Goal: Transaction & Acquisition: Book appointment/travel/reservation

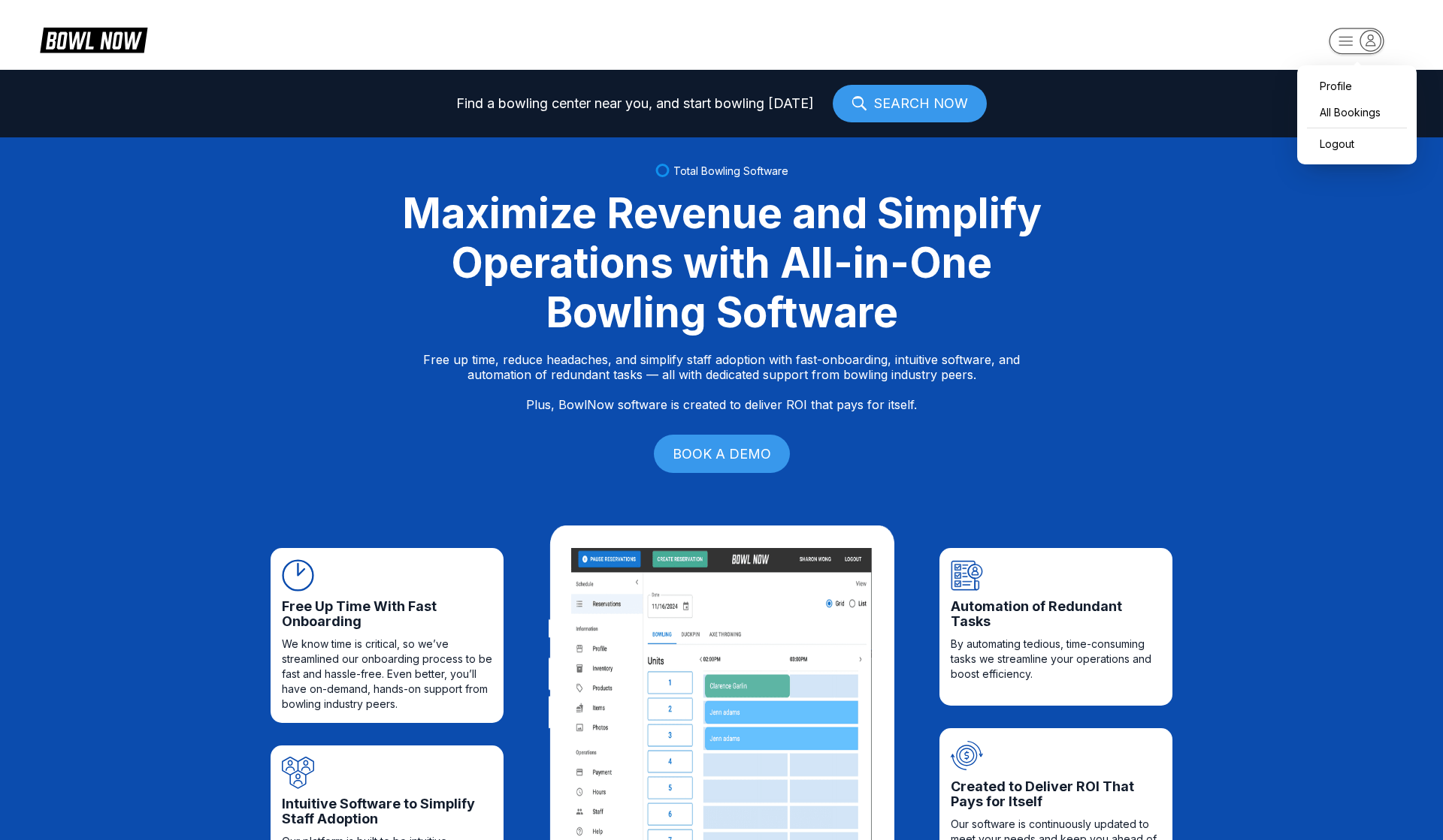
click at [1348, 50] on rect "button" at bounding box center [1356, 41] width 55 height 27
click at [1337, 76] on div "Profile" at bounding box center [1356, 86] width 104 height 27
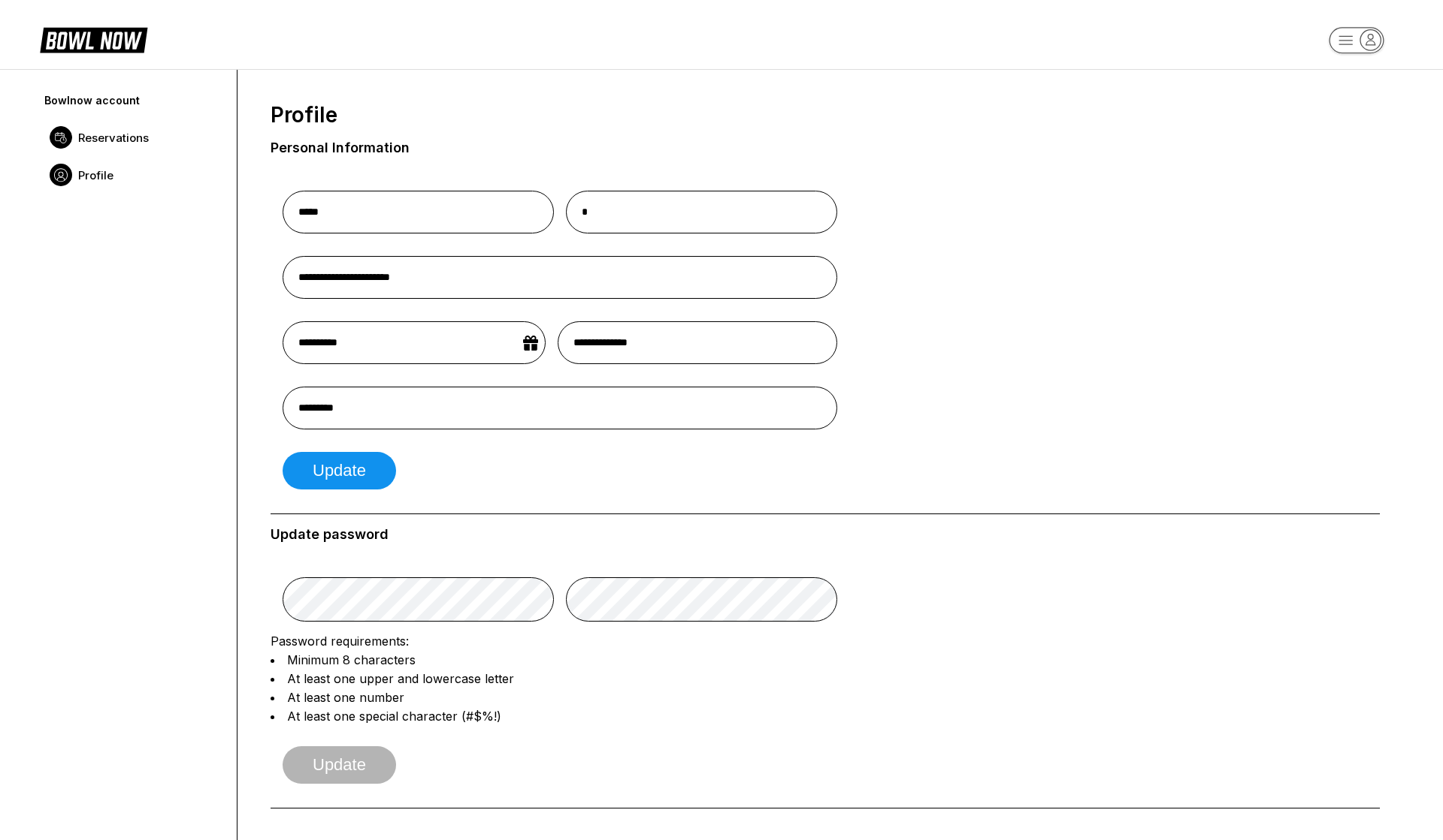
click at [125, 139] on span "Reservations" at bounding box center [114, 138] width 71 height 14
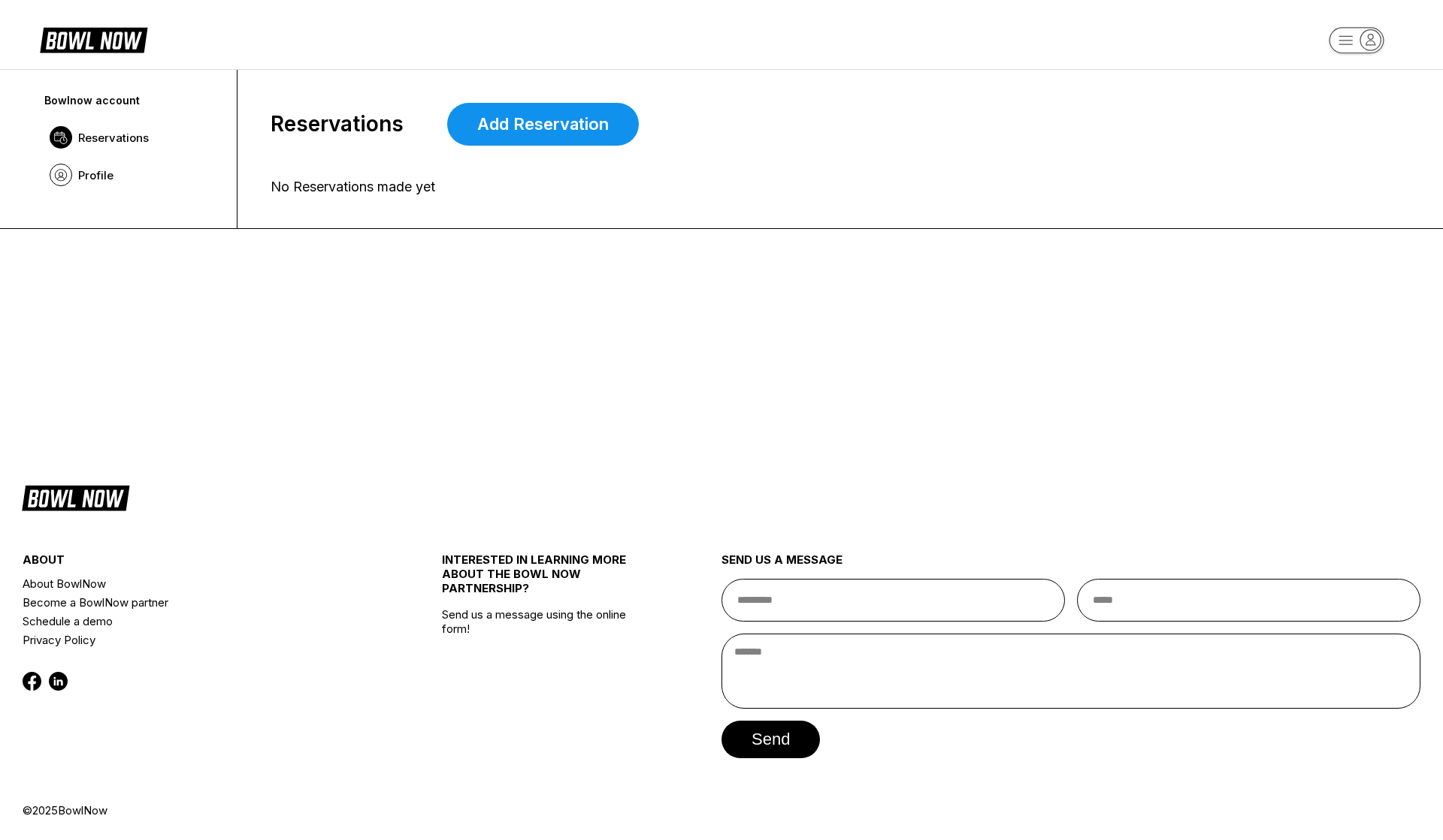
click at [1343, 43] on rect "button" at bounding box center [1356, 40] width 55 height 27
click at [1337, 81] on div "Profile" at bounding box center [1356, 85] width 104 height 27
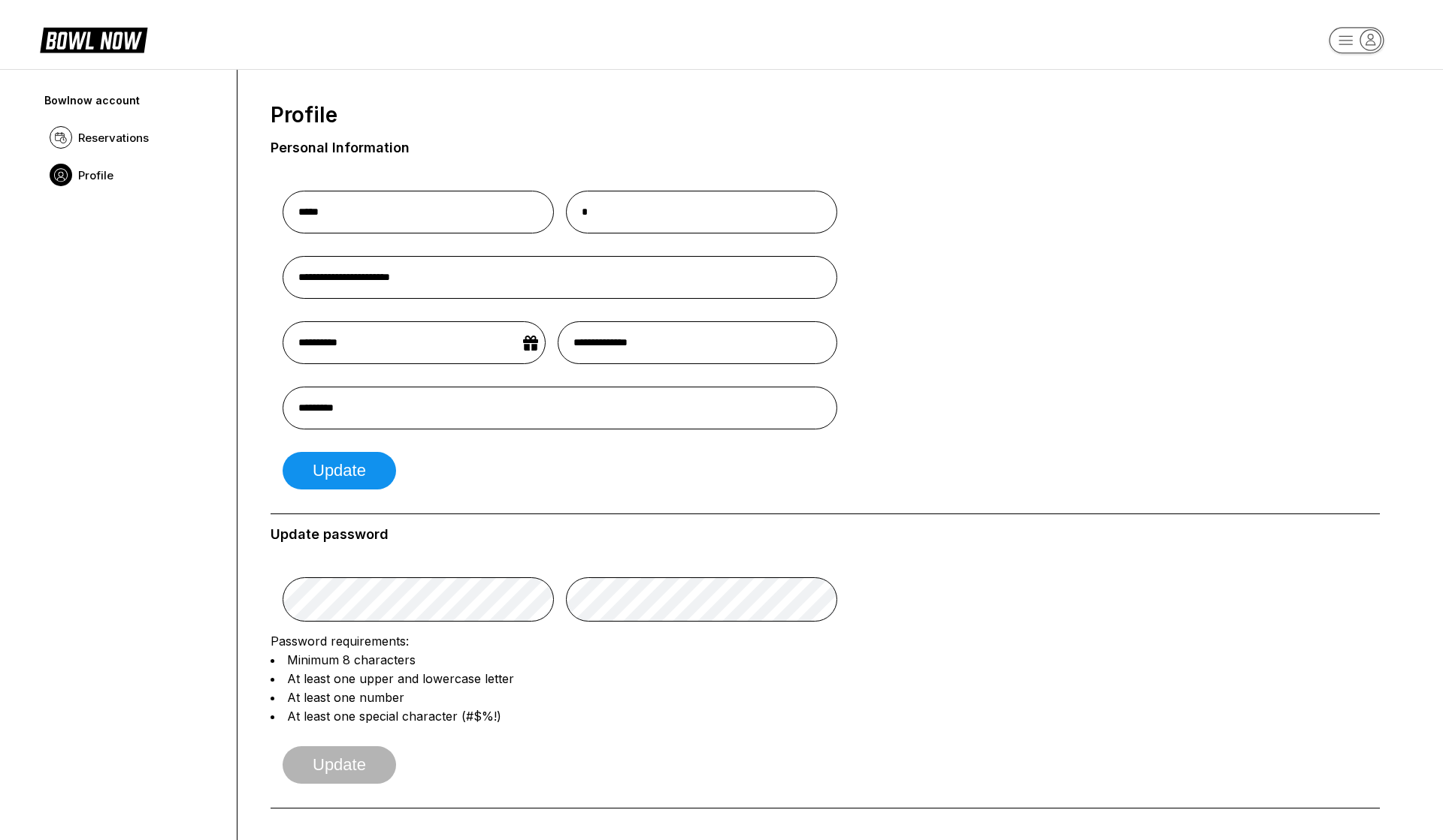
click at [1356, 39] on rect "button" at bounding box center [1356, 40] width 55 height 27
click at [1335, 134] on div "Logout" at bounding box center [1329, 143] width 51 height 27
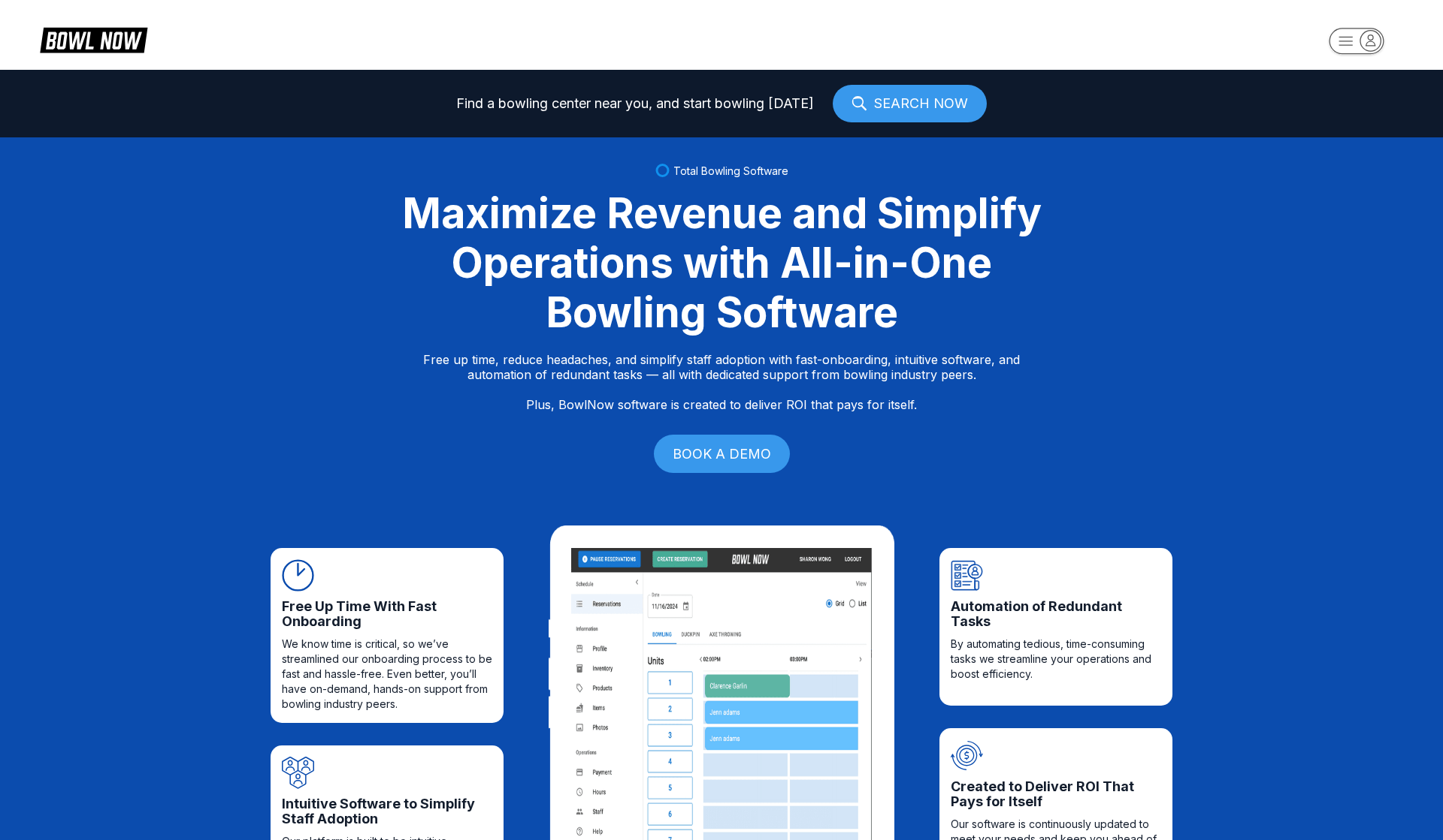
click at [1370, 34] on icon "button" at bounding box center [1370, 39] width 9 height 11
select select "**"
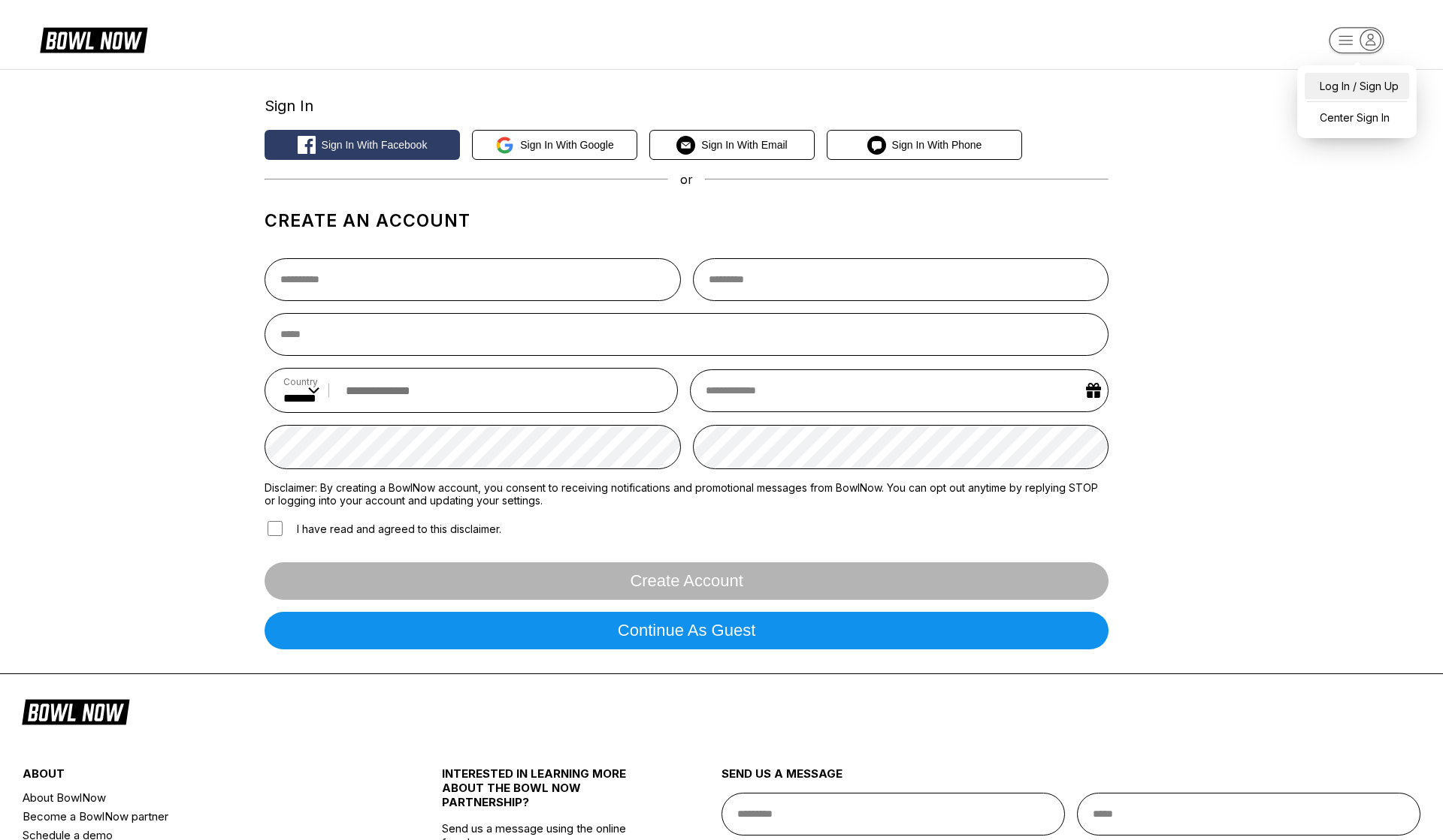
click at [1338, 79] on div "Log In / Sign Up" at bounding box center [1356, 86] width 104 height 27
click at [751, 133] on button "Sign in with Email" at bounding box center [732, 145] width 165 height 30
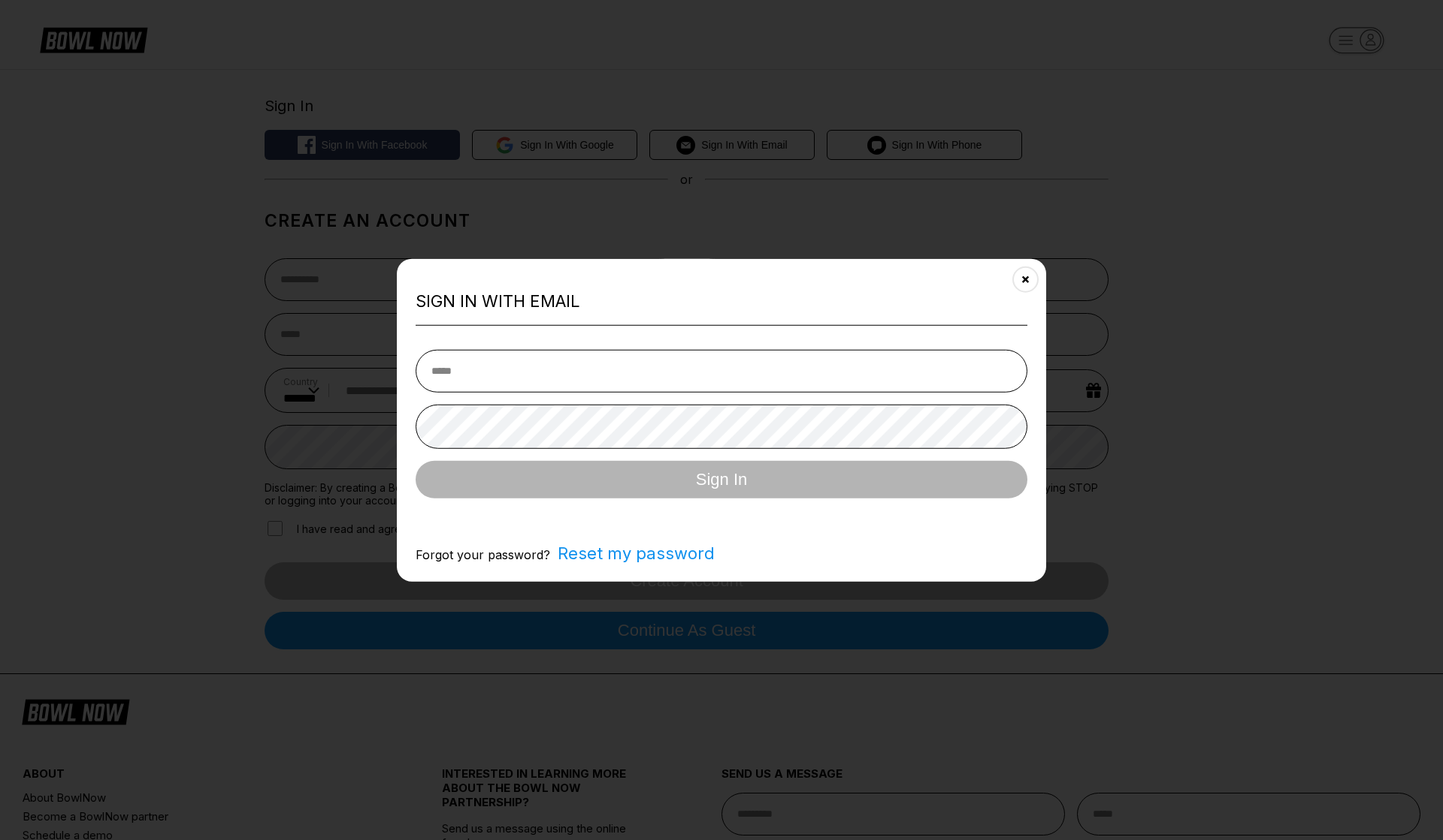
click at [569, 351] on input "email" at bounding box center [721, 371] width 612 height 43
type input "**********"
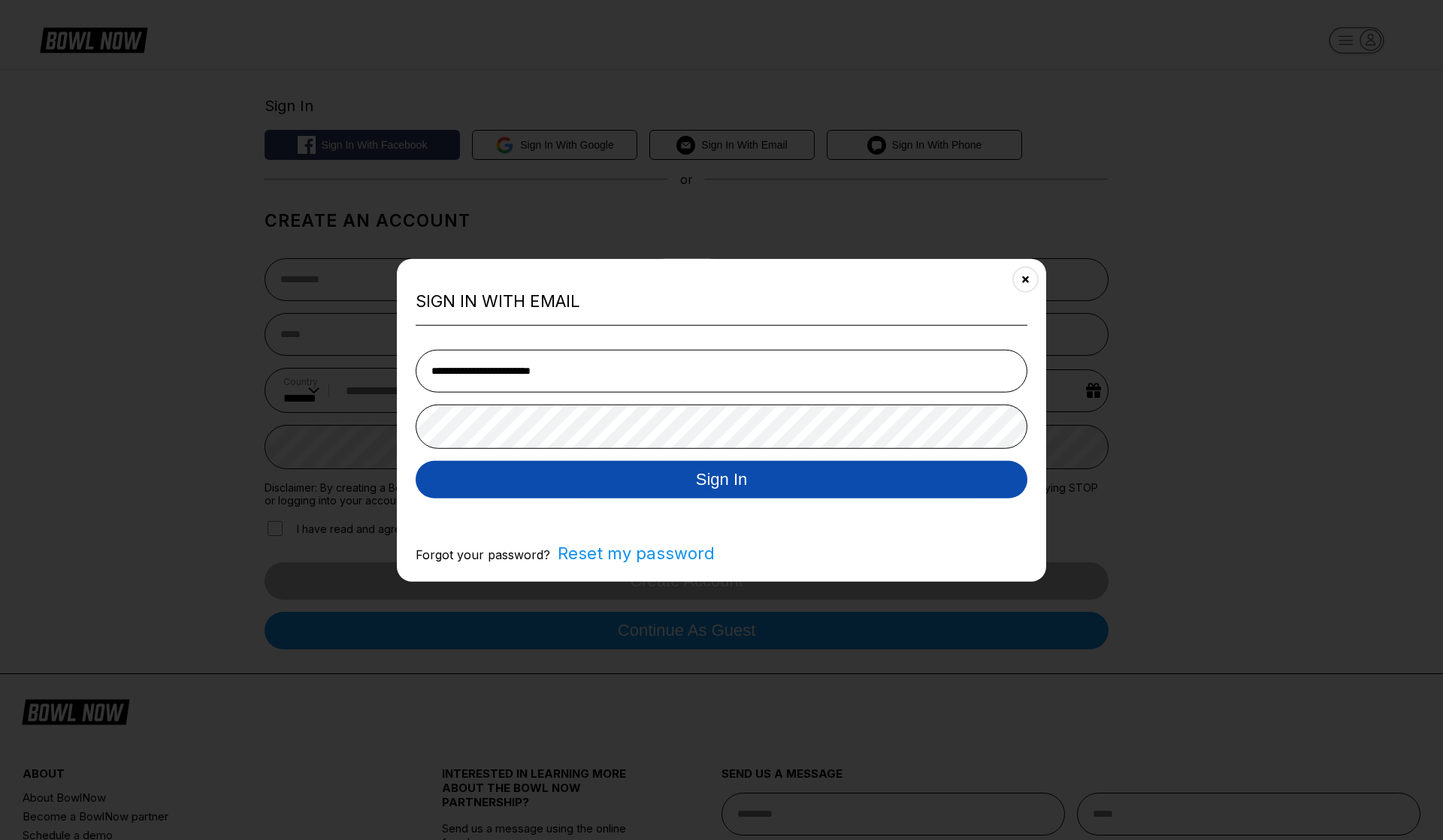
click at [597, 470] on button "Sign In" at bounding box center [721, 480] width 612 height 38
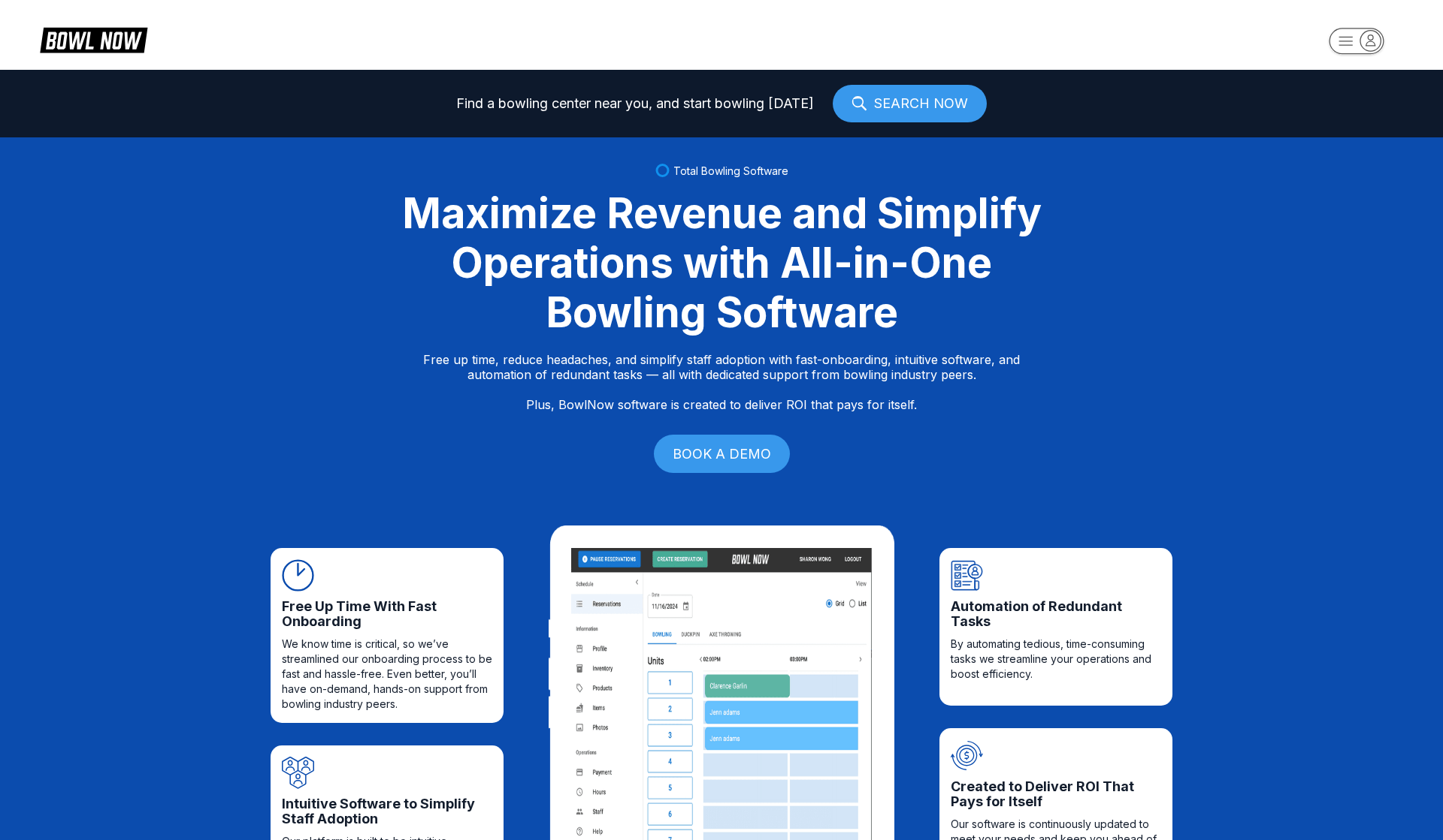
click at [1365, 35] on icon "button" at bounding box center [1370, 40] width 20 height 20
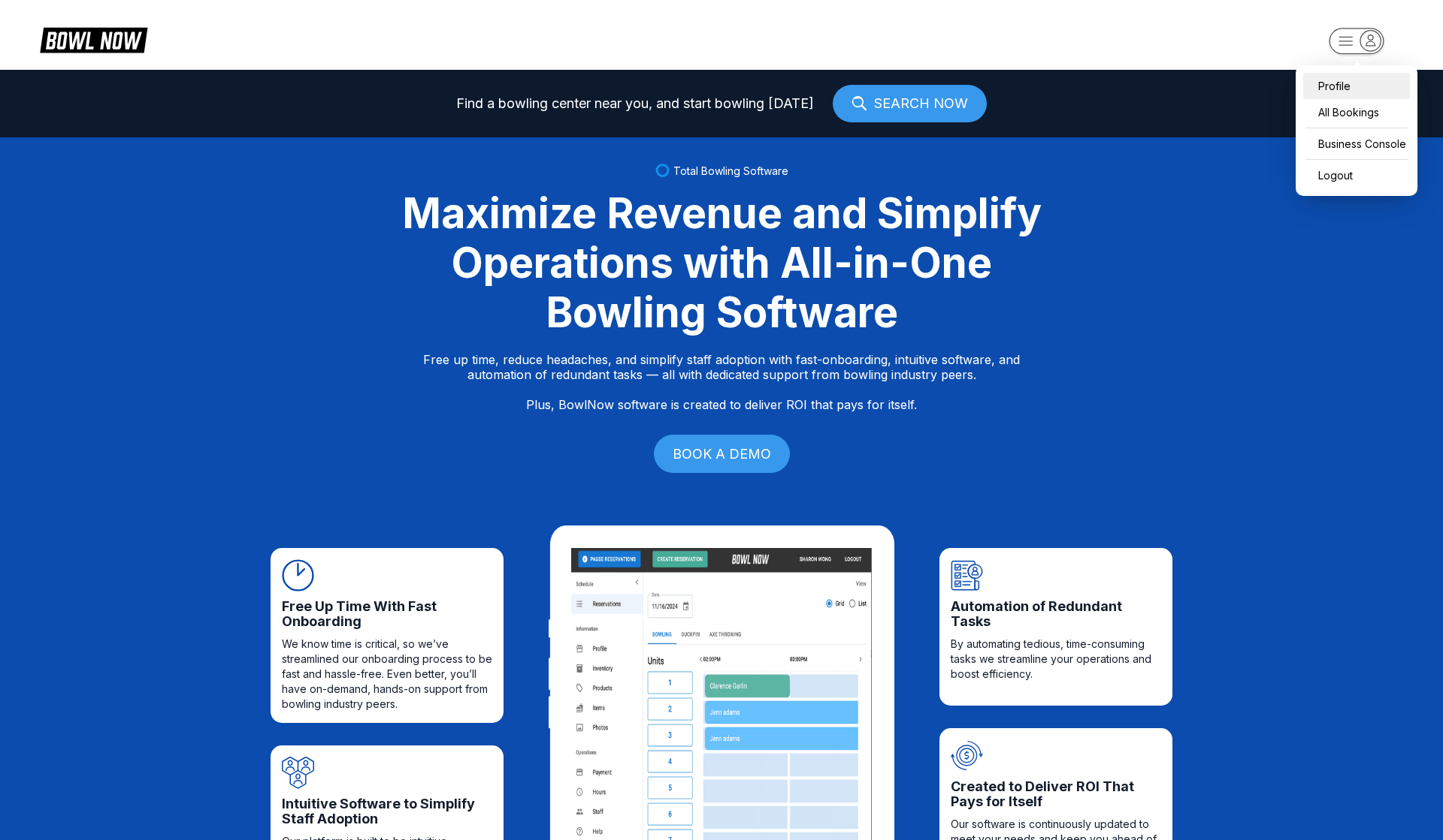
click at [1324, 81] on div "Profile" at bounding box center [1356, 86] width 107 height 27
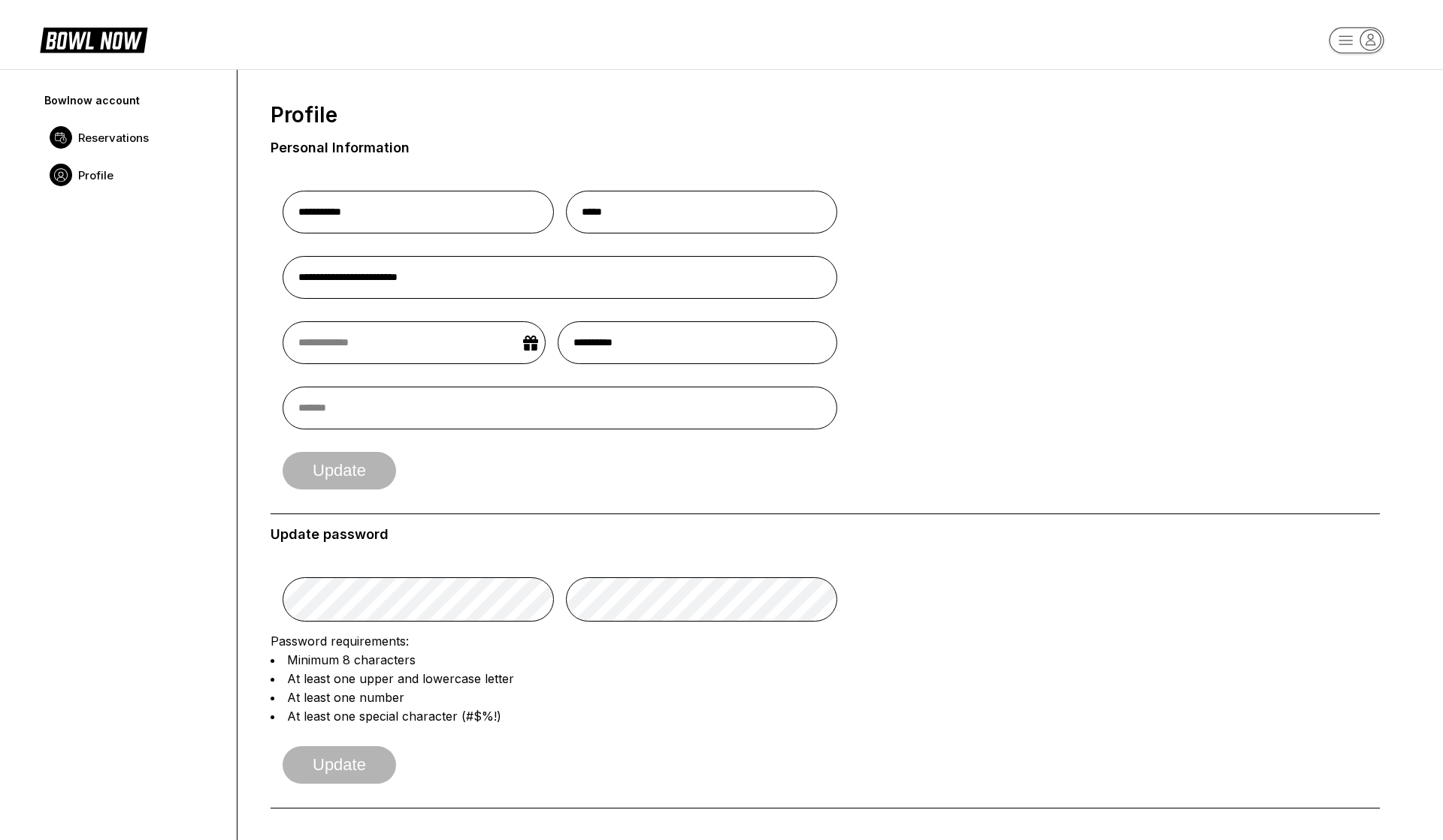
click at [139, 142] on span "Reservations" at bounding box center [114, 138] width 71 height 14
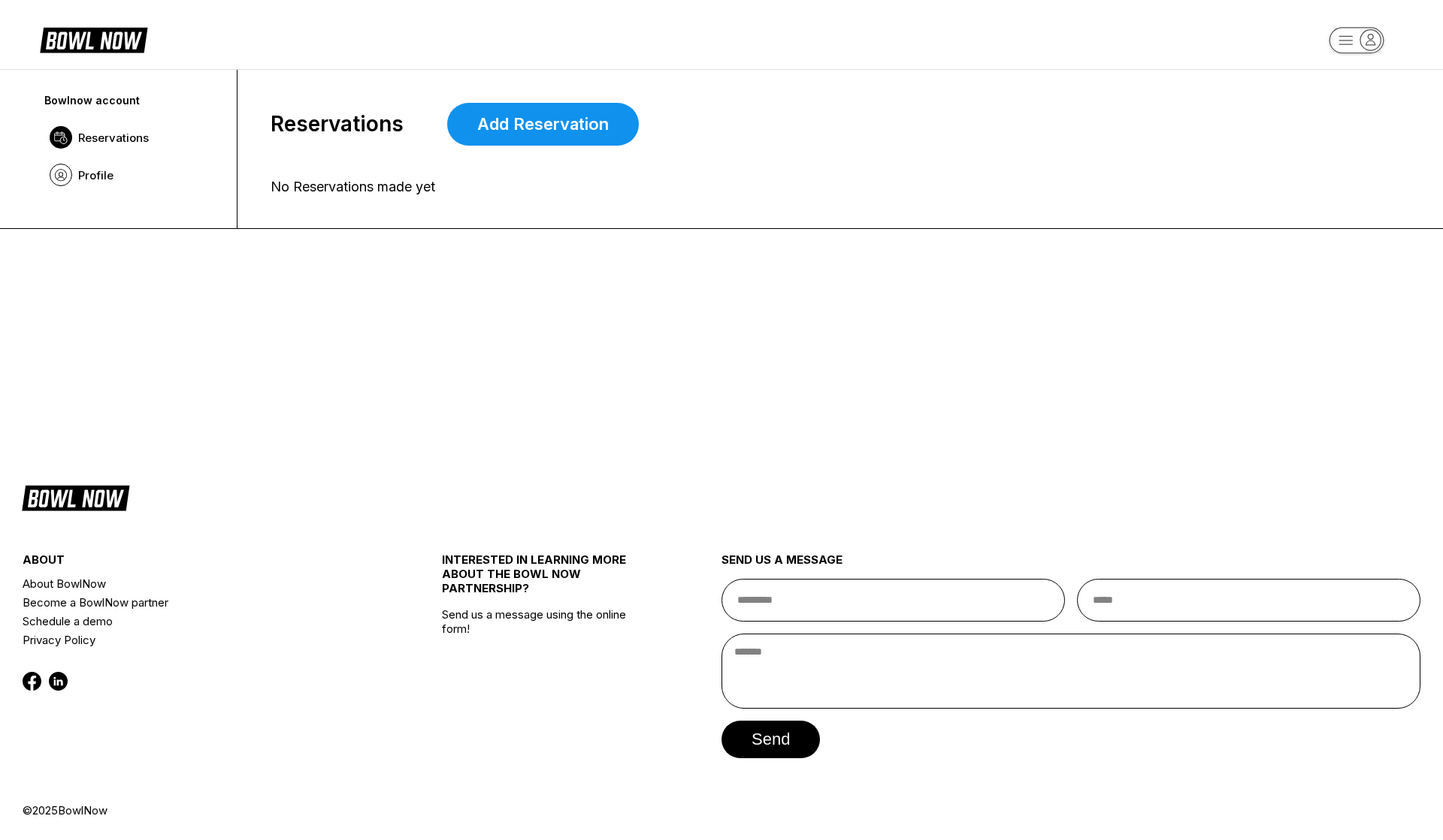
click at [1372, 38] on icon "button" at bounding box center [1370, 40] width 20 height 20
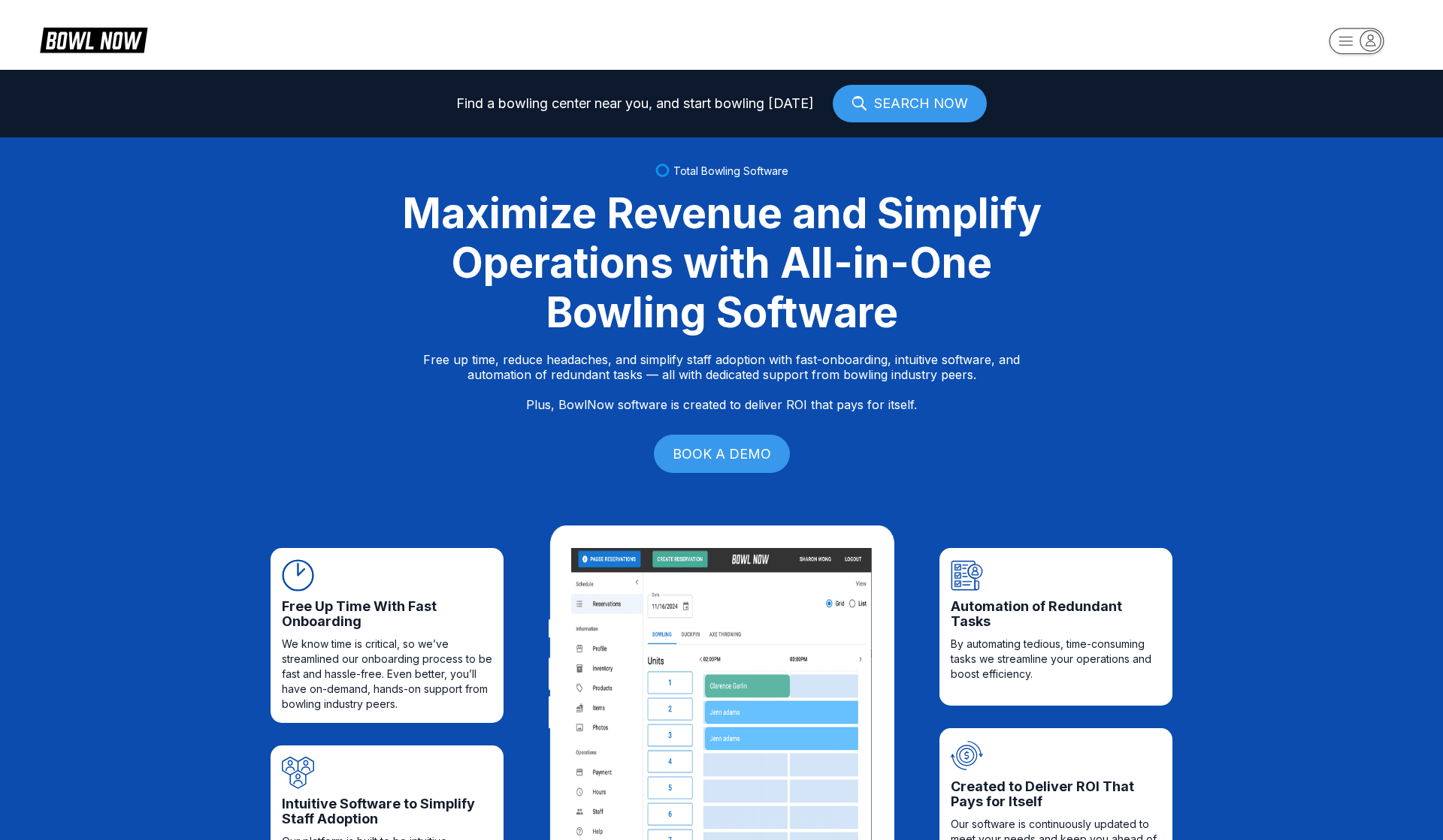
click at [554, 1] on header at bounding box center [721, 35] width 1443 height 70
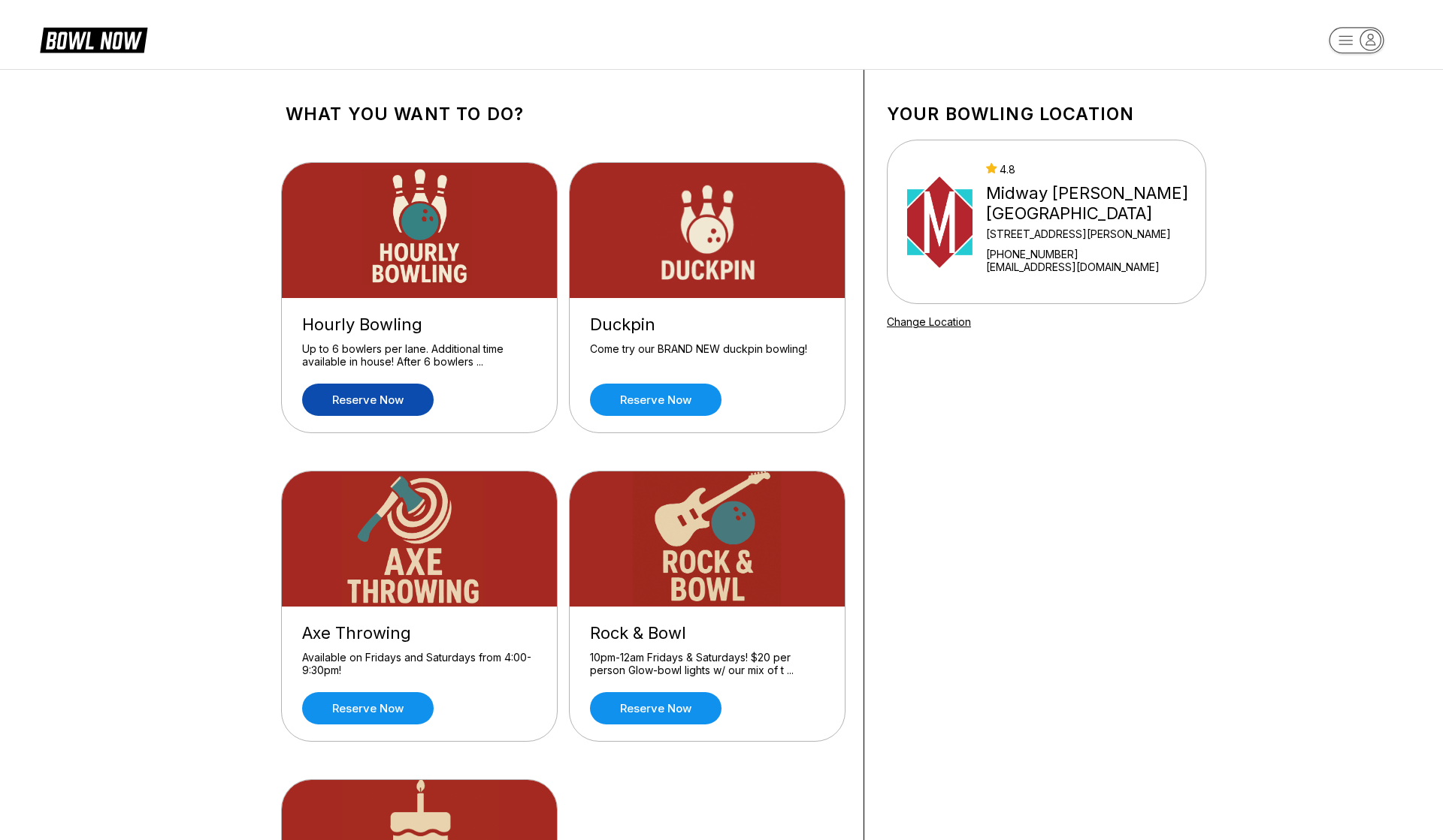
click at [389, 394] on link "Reserve now" at bounding box center [368, 400] width 132 height 33
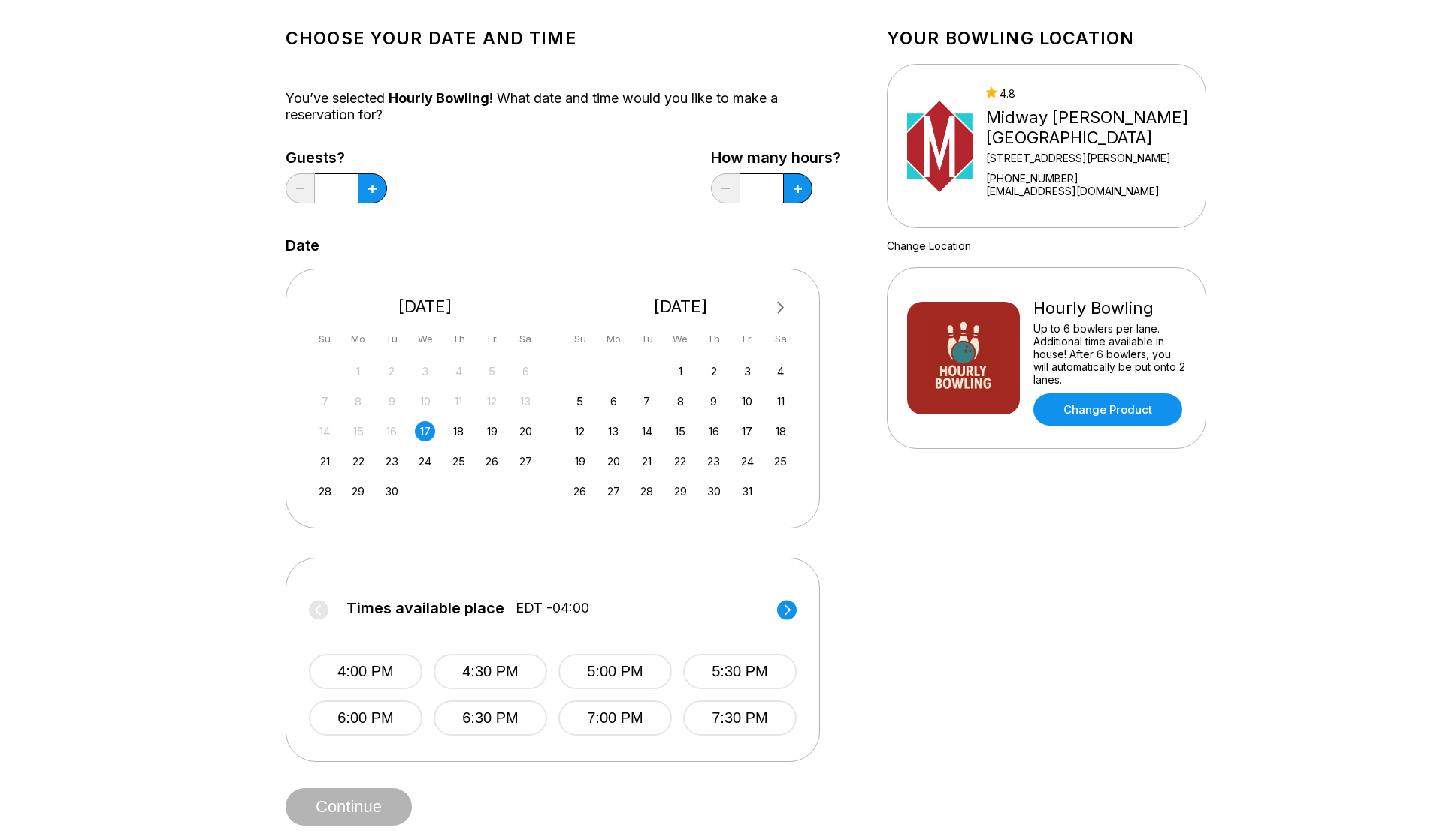
scroll to position [147, 0]
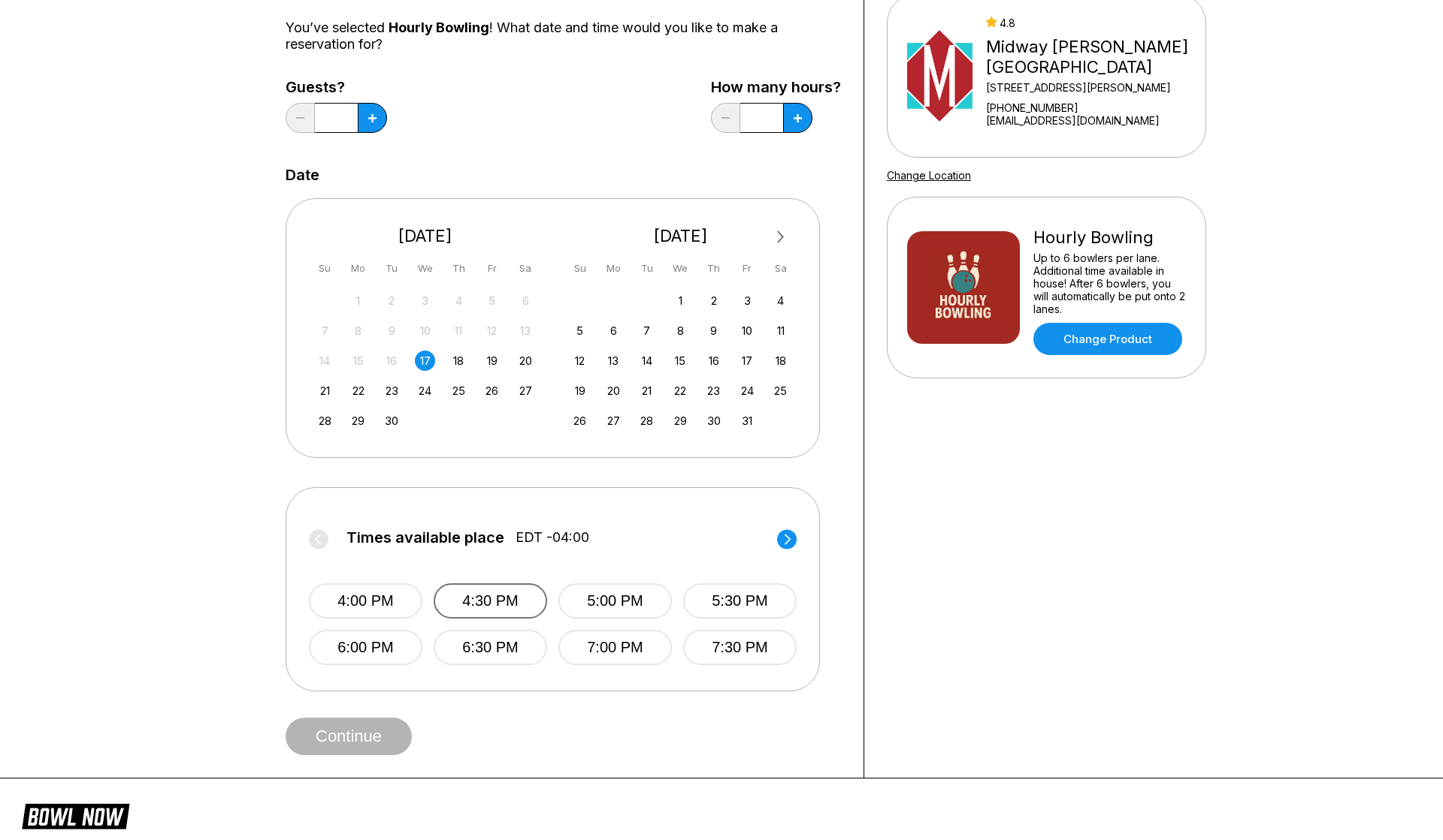
click at [512, 610] on button "4:30 PM" at bounding box center [490, 601] width 114 height 35
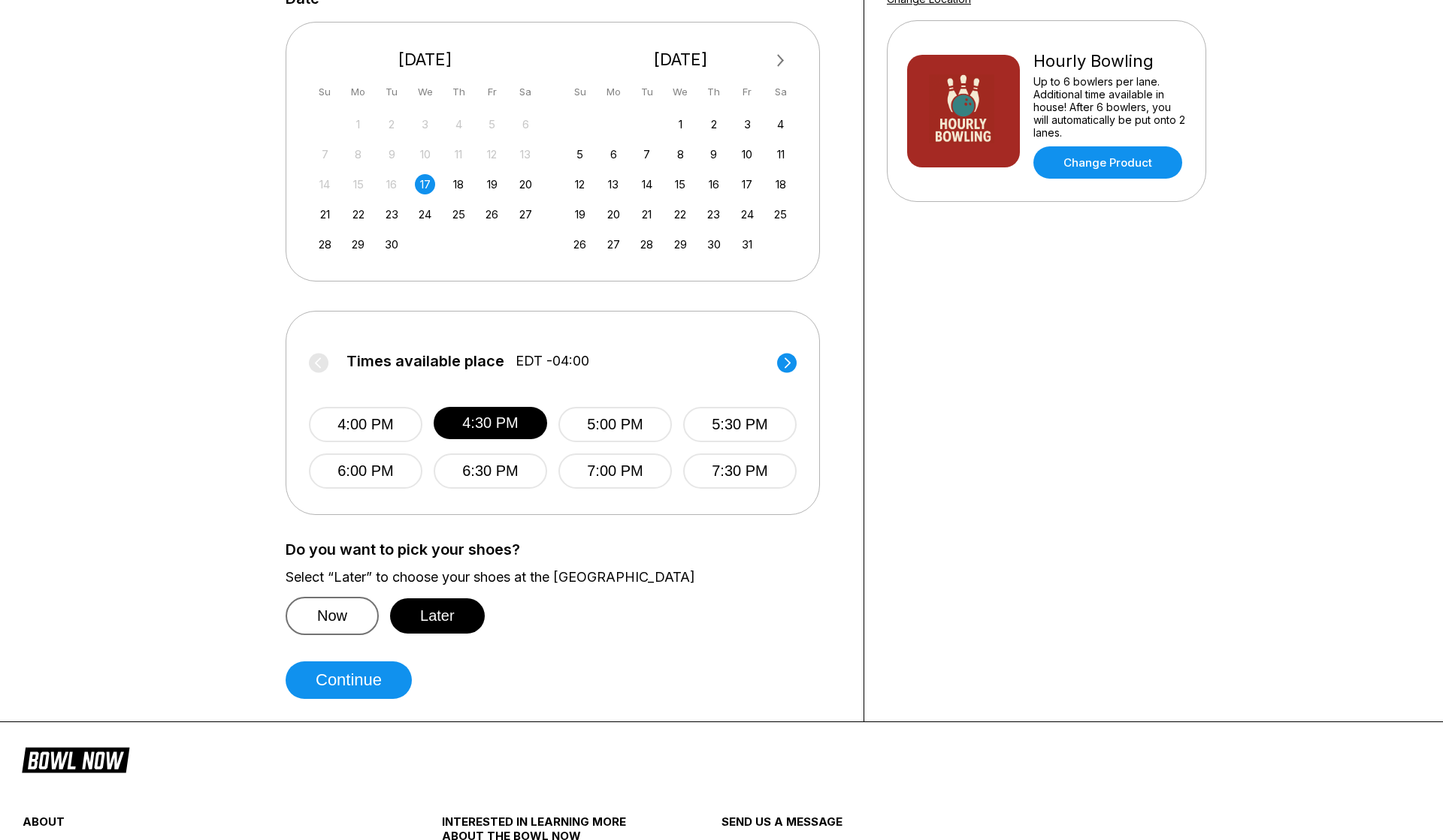
scroll to position [585, 0]
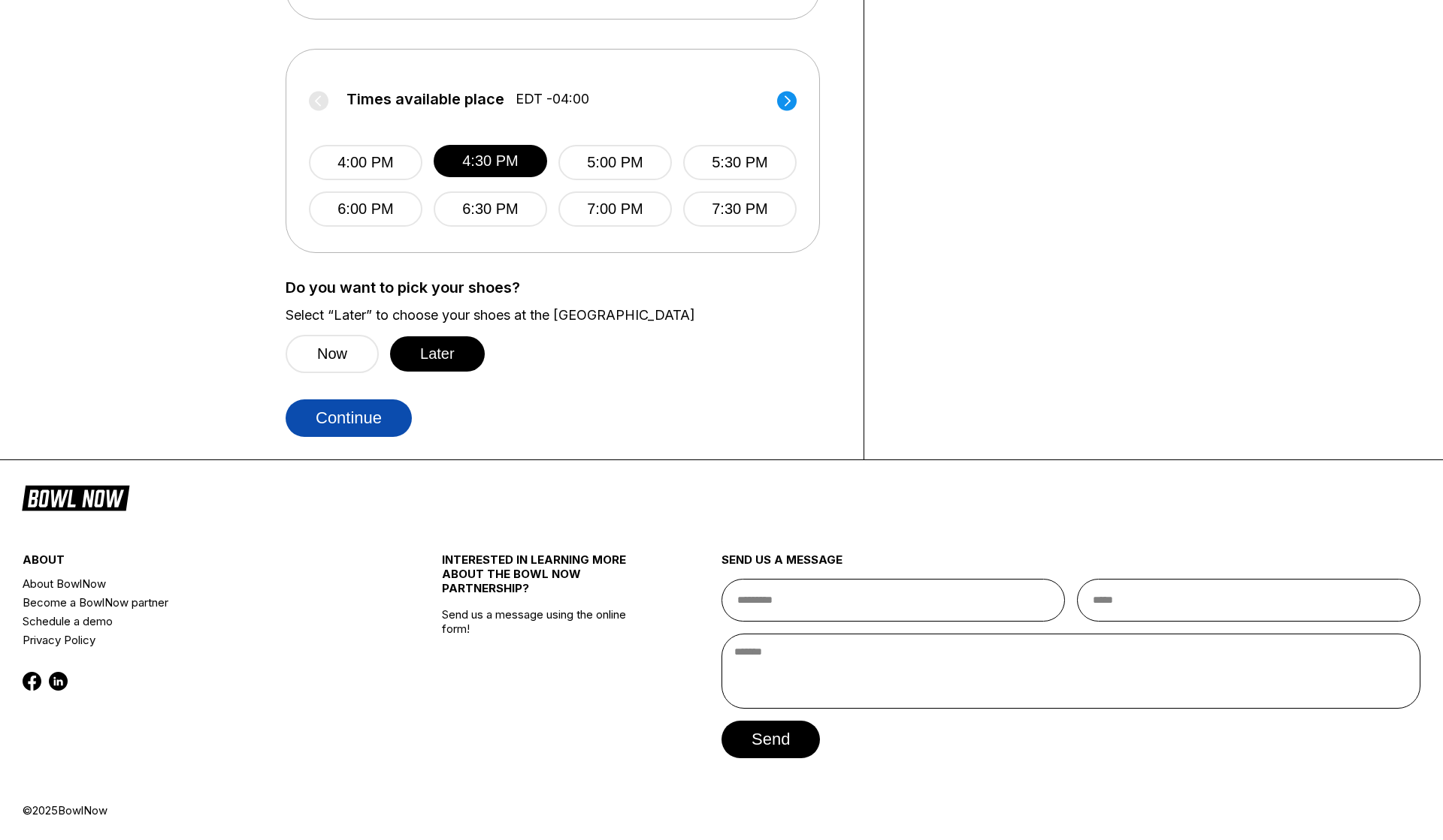
click at [344, 420] on button "Continue" at bounding box center [348, 418] width 126 height 38
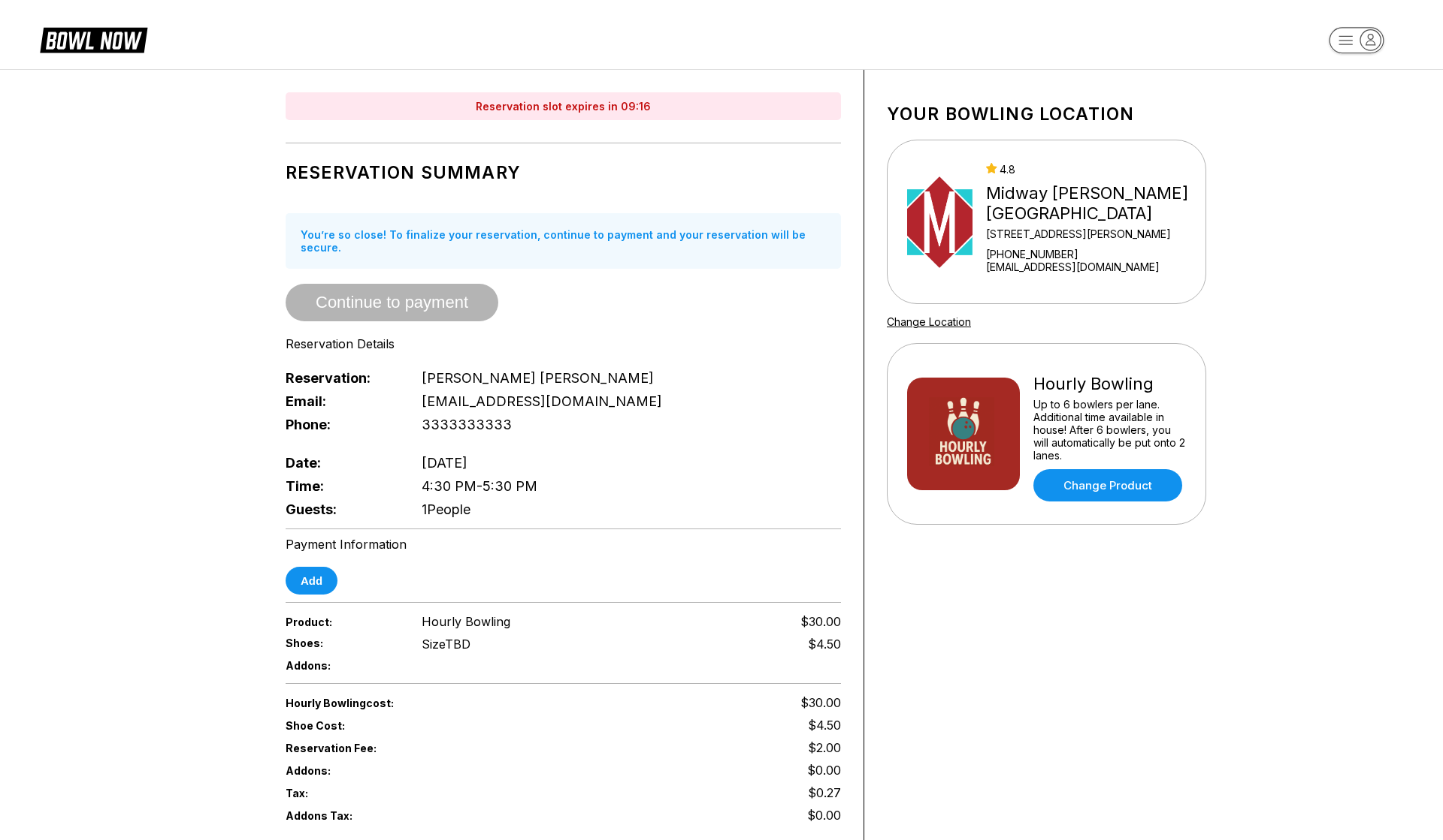
click at [1064, 382] on div "Hourly Bowling" at bounding box center [1109, 384] width 153 height 20
click at [1086, 406] on div "Up to 6 bowlers per lane. Additional time available in house! After 6 bowlers, …" at bounding box center [1109, 430] width 153 height 64
click at [1228, 370] on div "Your bowling location 4.8 Midway Bowling - Carlisle 1561 Holly Pike +1717249122…" at bounding box center [1046, 556] width 365 height 973
